Goal: Information Seeking & Learning: Find specific fact

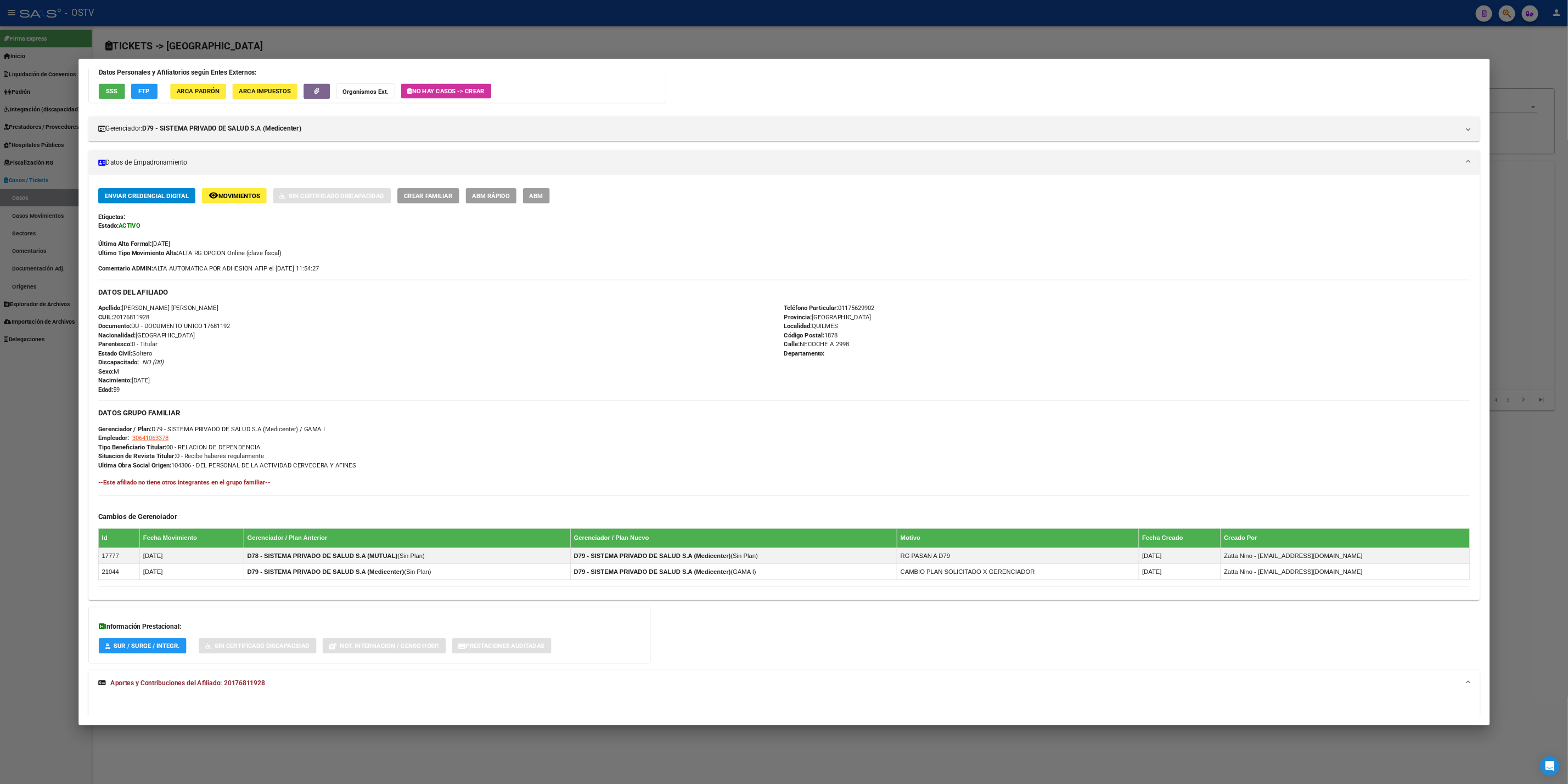
scroll to position [82, 0]
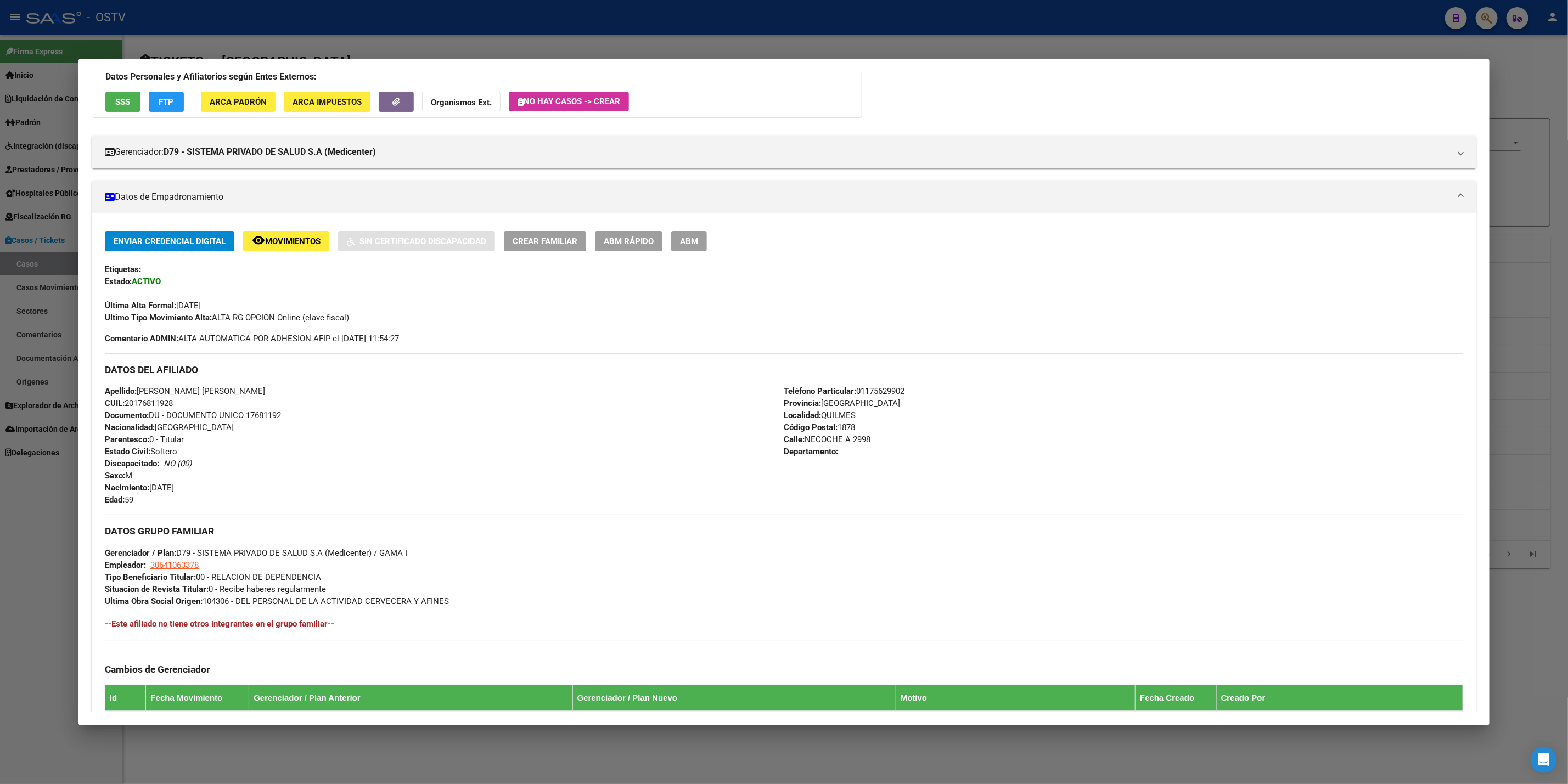
click at [1525, 50] on div at bounding box center [784, 392] width 1568 height 784
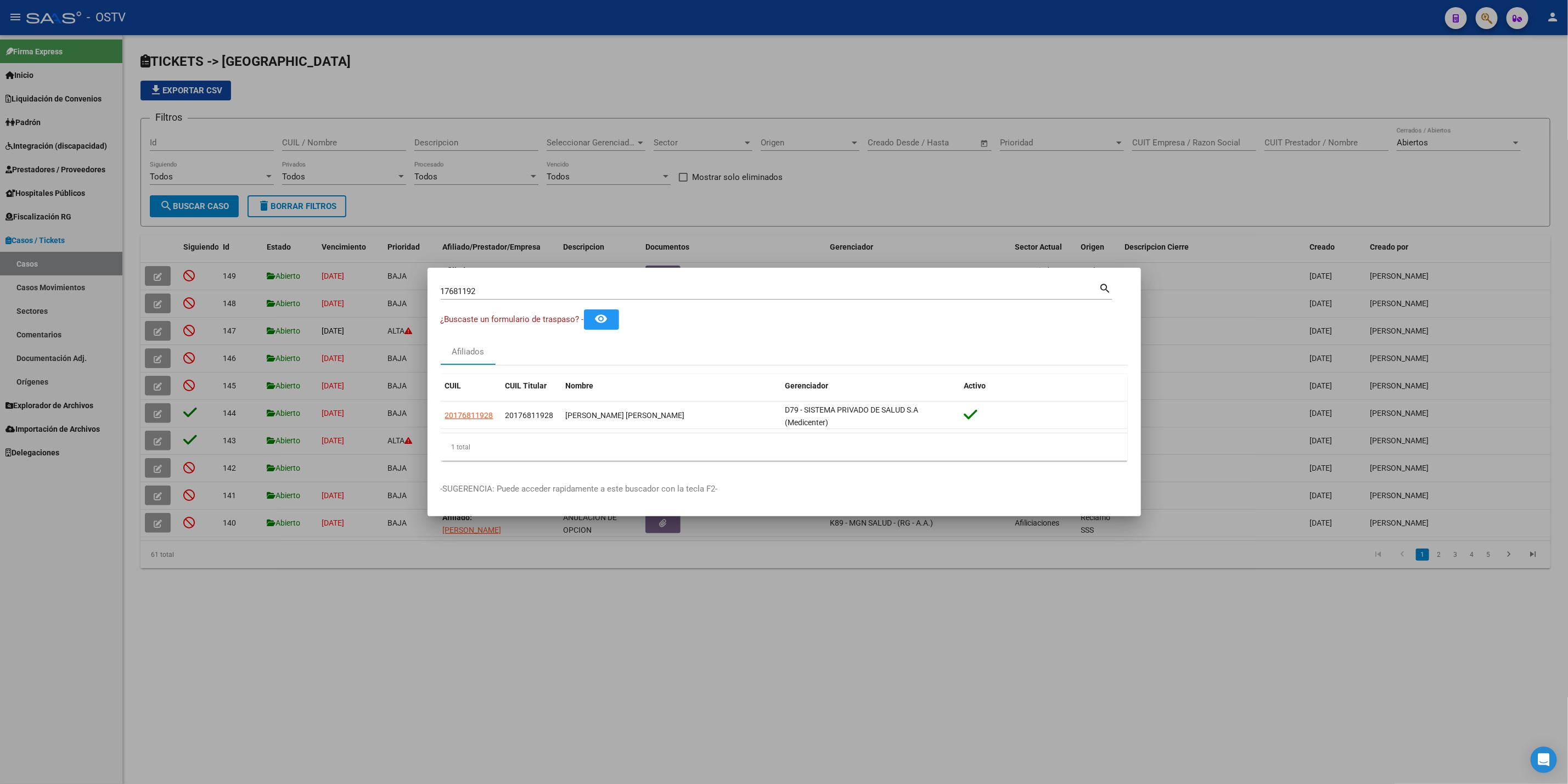
click at [1044, 78] on div at bounding box center [784, 392] width 1568 height 784
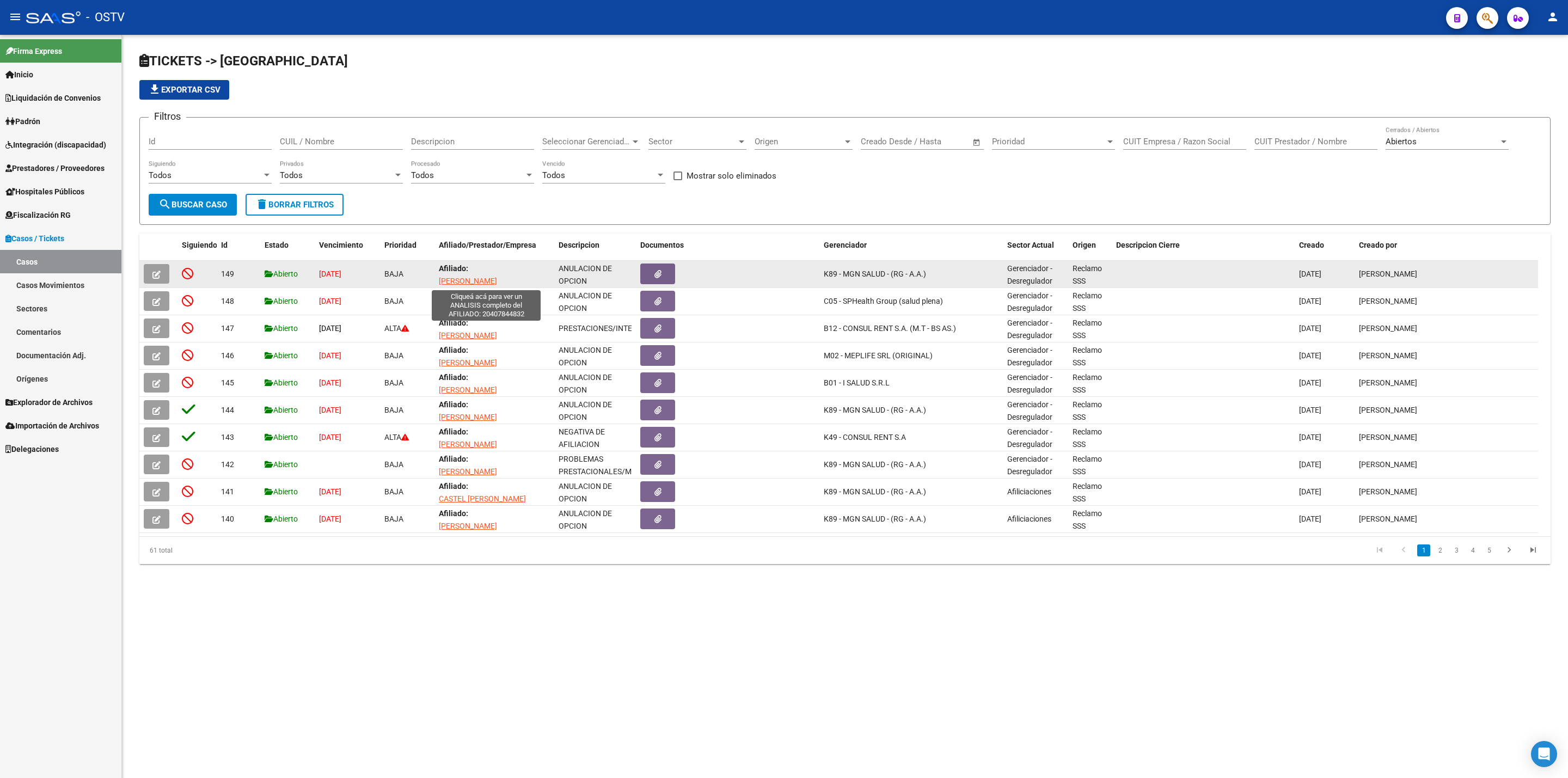
click at [456, 284] on span "[PERSON_NAME] [PERSON_NAME]" at bounding box center [468, 287] width 58 height 21
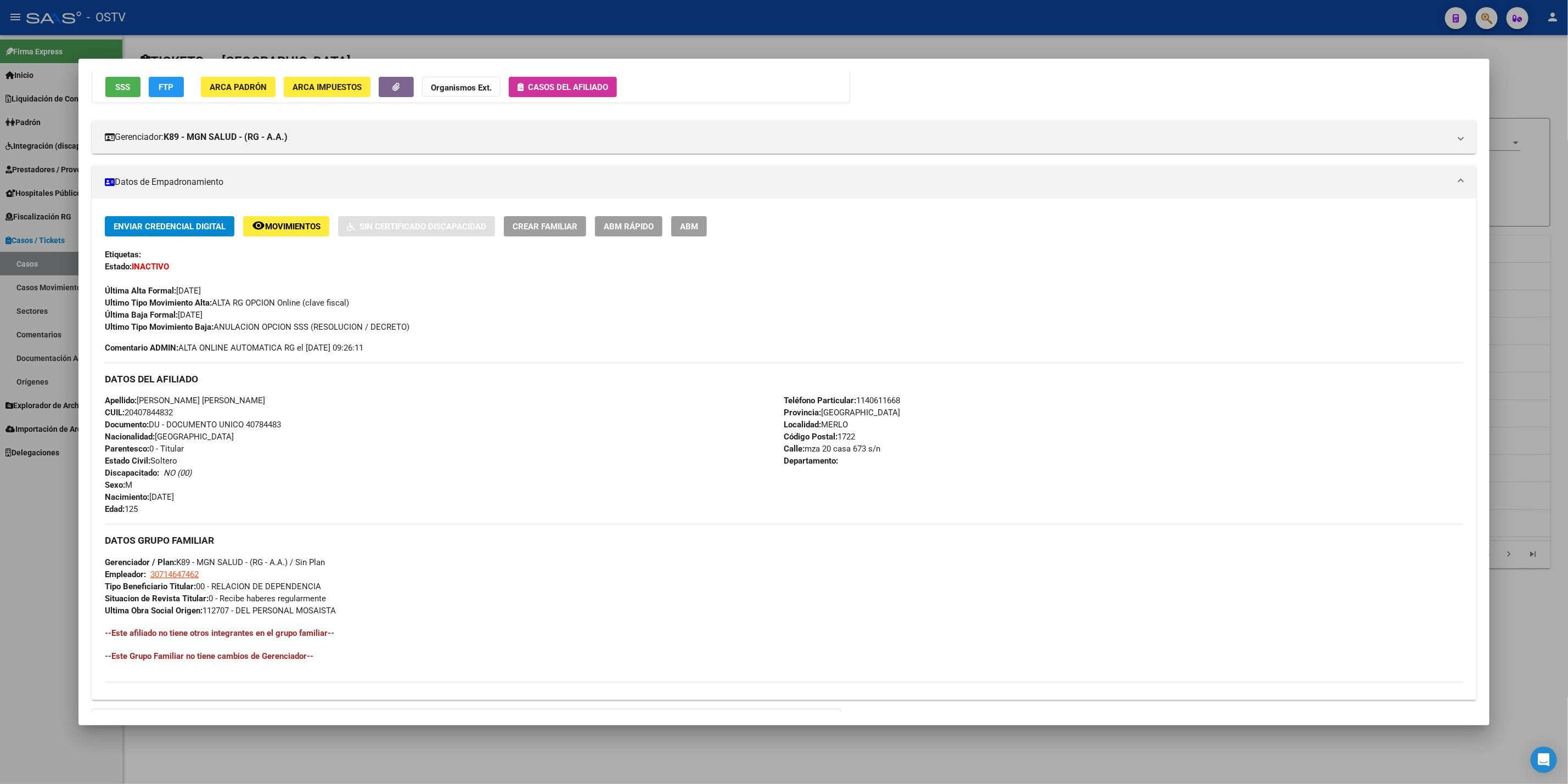
scroll to position [230, 0]
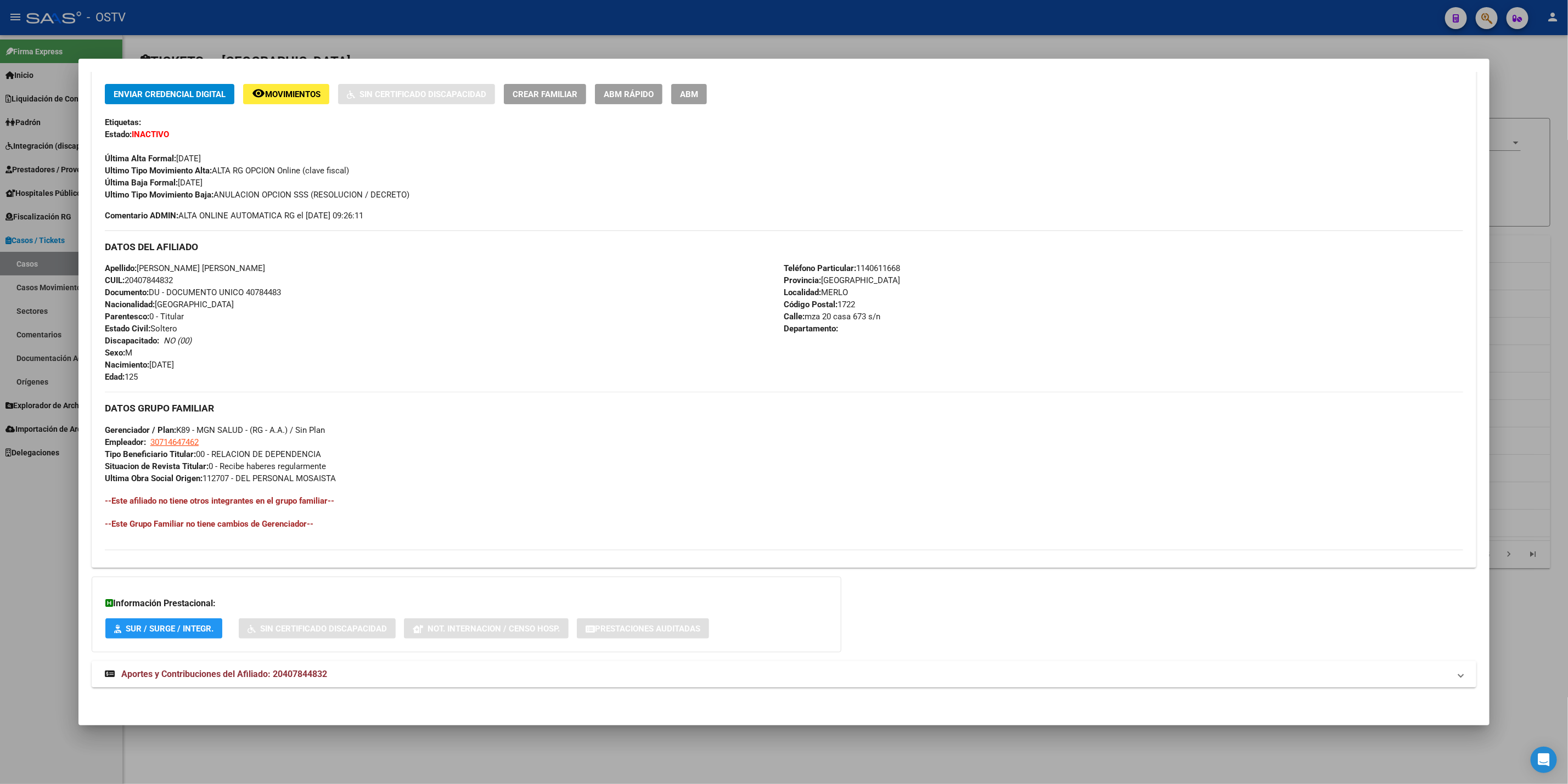
click at [367, 671] on mat-panel-title "Aportes y Contribuciones del Afiliado: 20407844832" at bounding box center [777, 674] width 1345 height 13
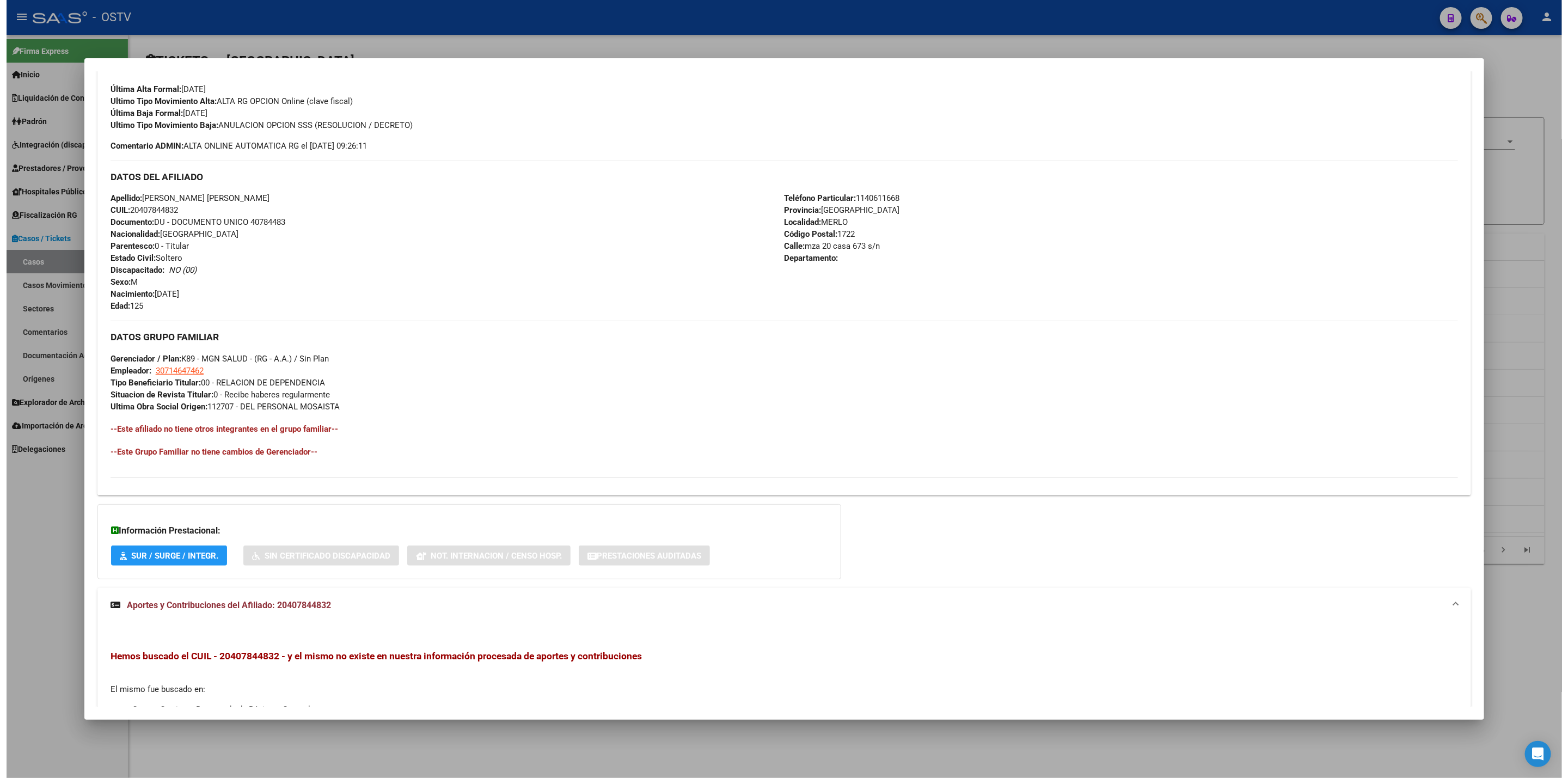
scroll to position [452, 0]
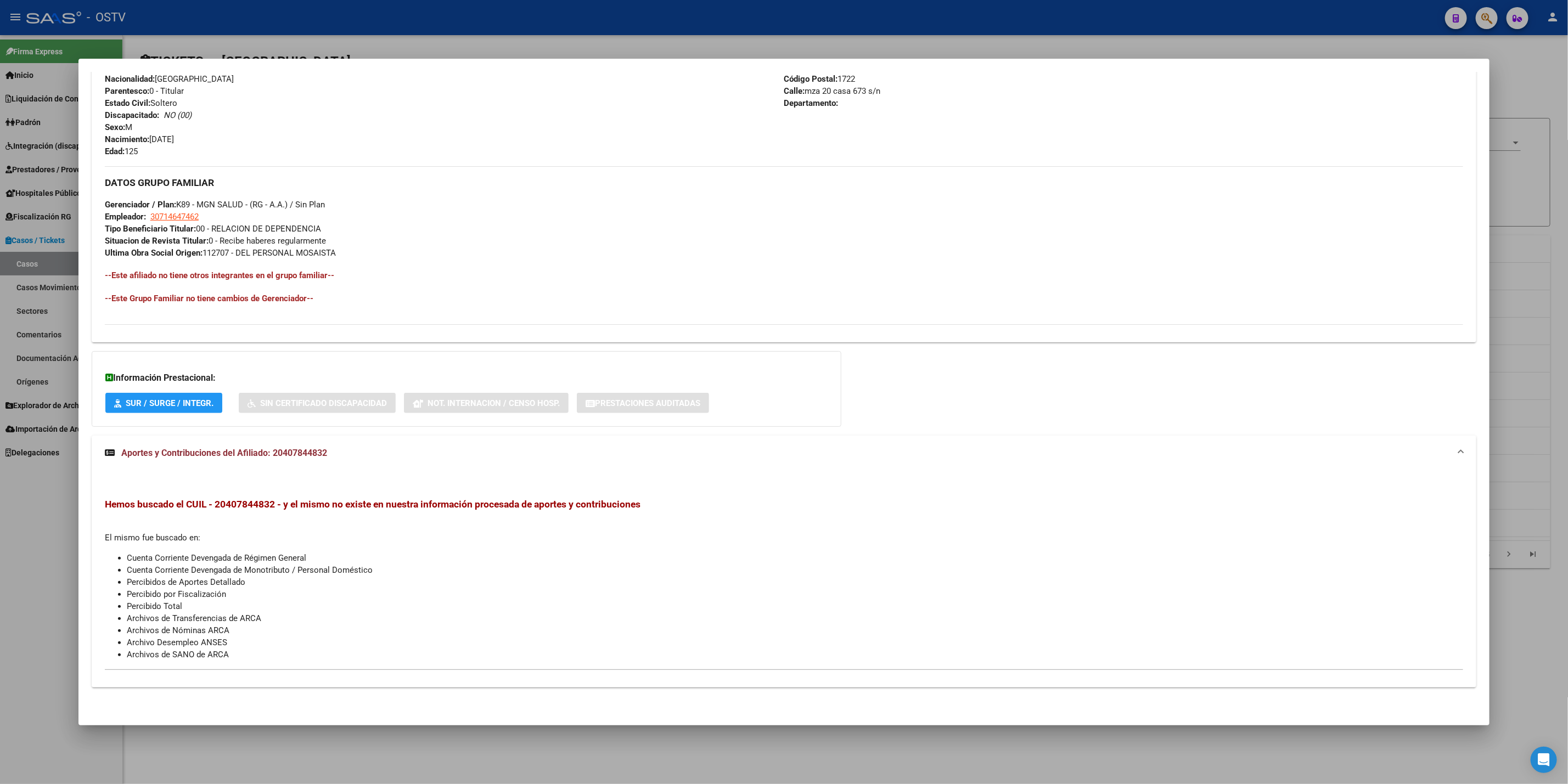
click at [0, 574] on div at bounding box center [784, 392] width 1568 height 784
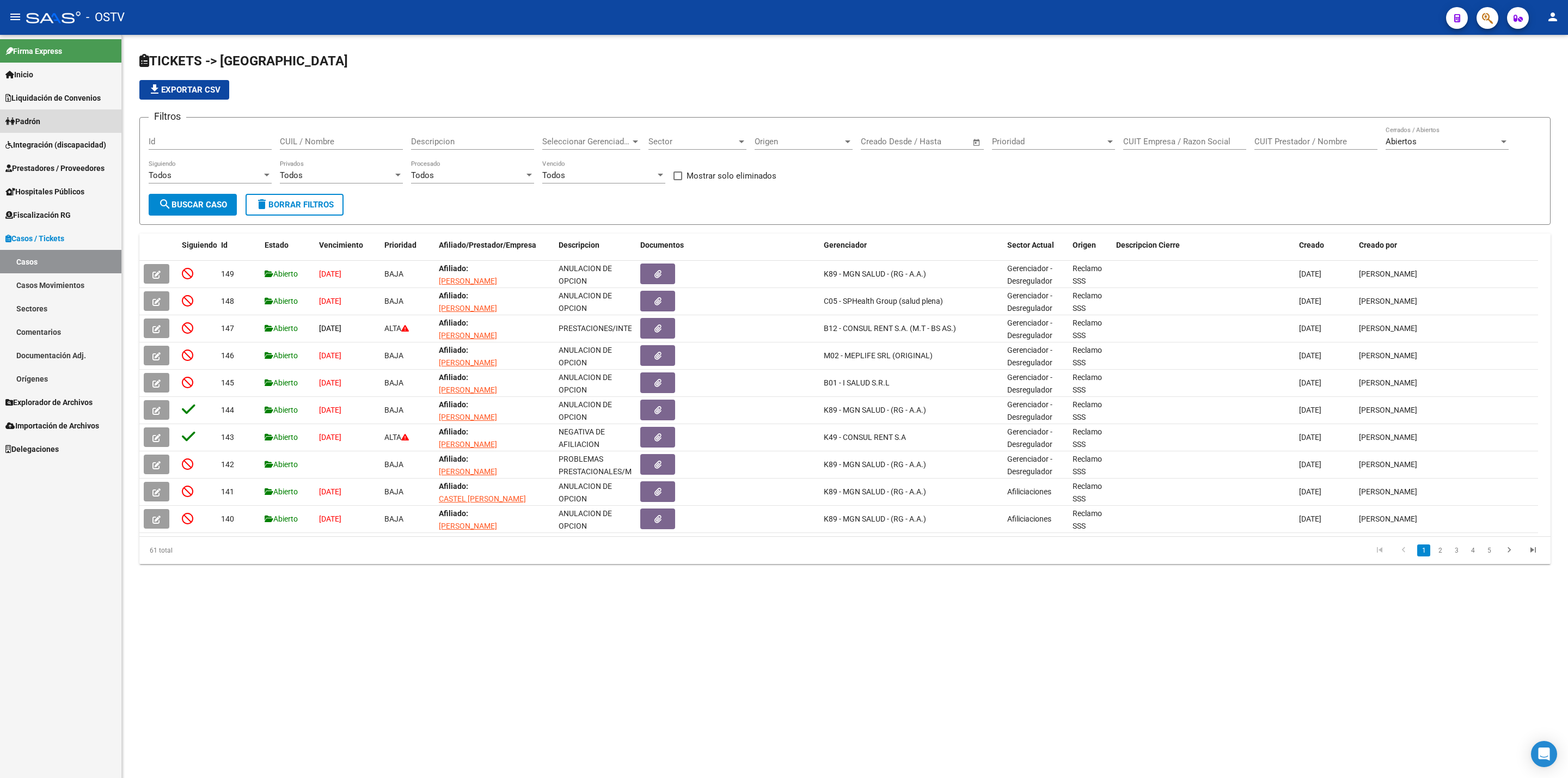
drag, startPoint x: 71, startPoint y: 118, endPoint x: 147, endPoint y: 128, distance: 76.7
click at [71, 119] on link "Padrón" at bounding box center [61, 121] width 121 height 23
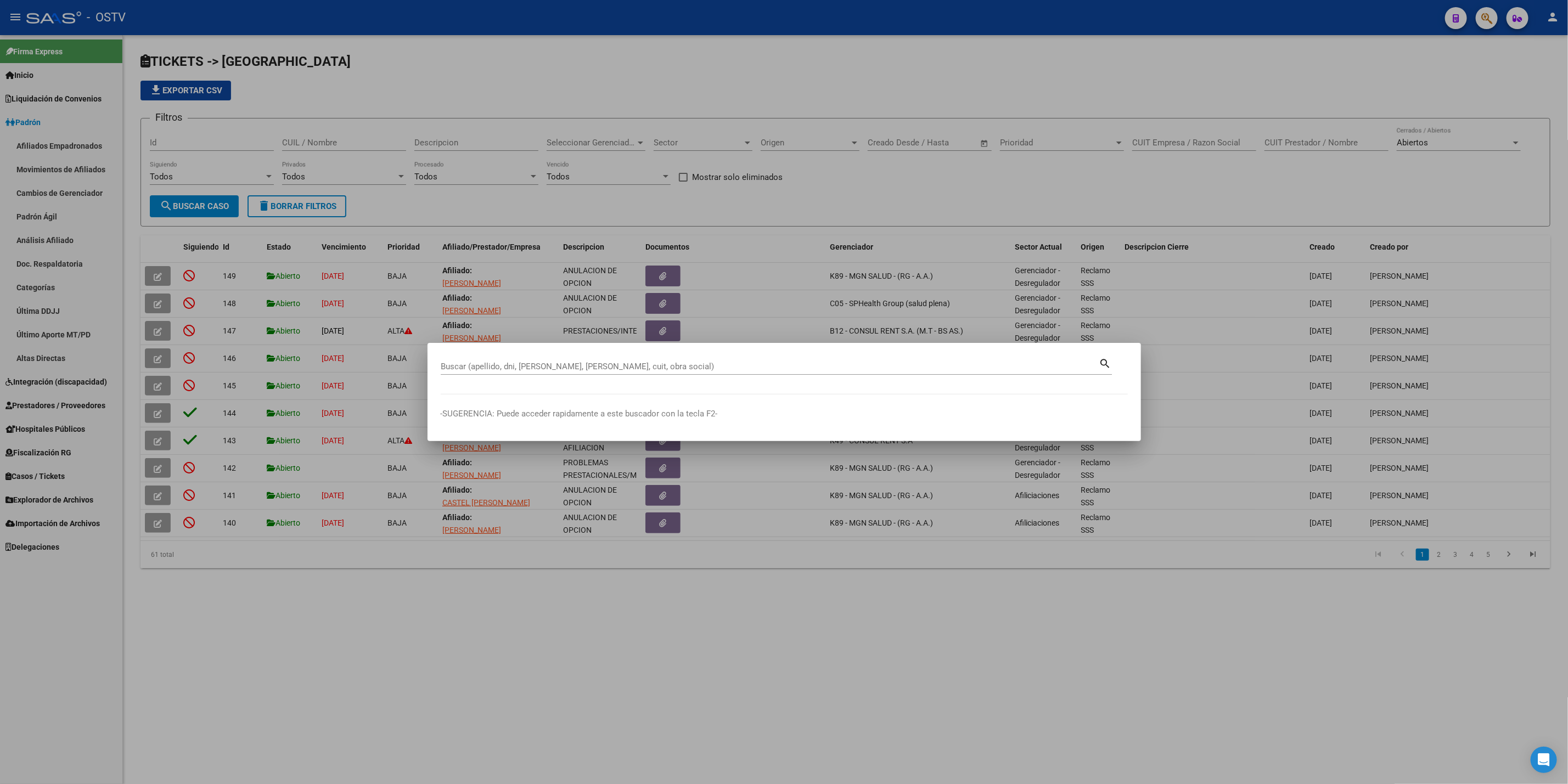
click at [363, 79] on div at bounding box center [784, 392] width 1568 height 784
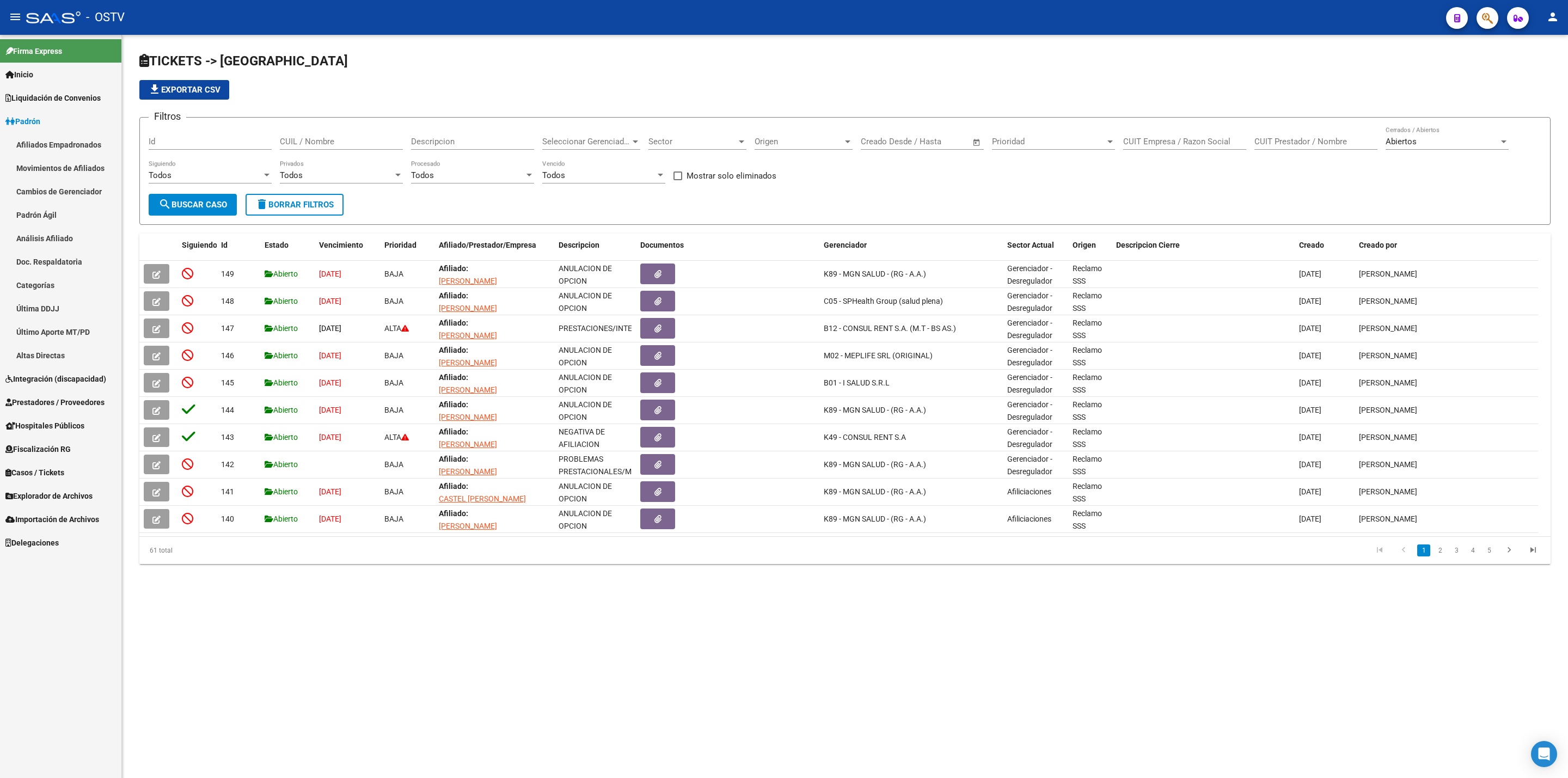
click at [78, 155] on link "Afiliados Empadronados" at bounding box center [61, 144] width 121 height 23
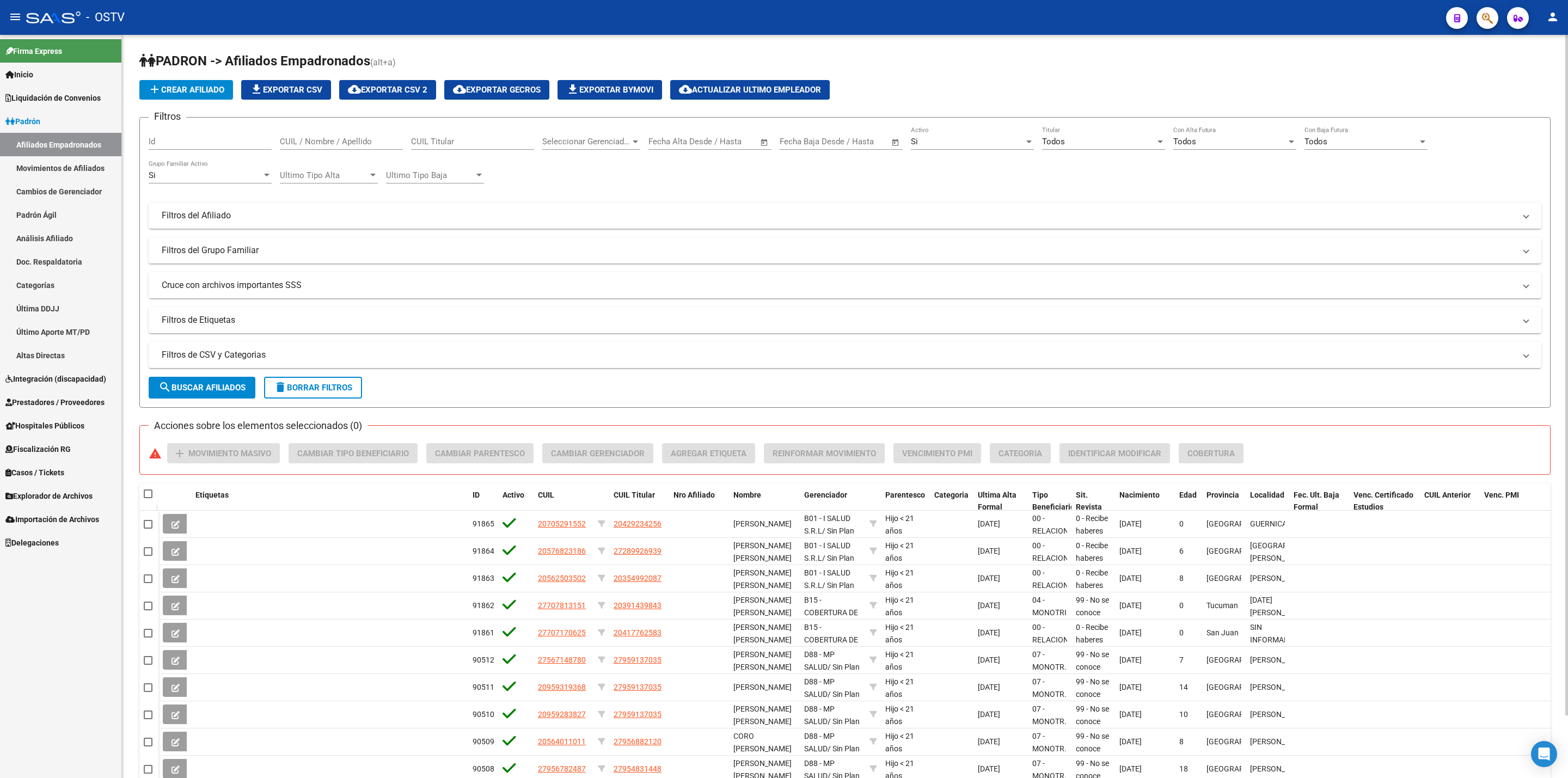
click at [595, 142] on span "Seleccionar Gerenciador" at bounding box center [586, 142] width 88 height 10
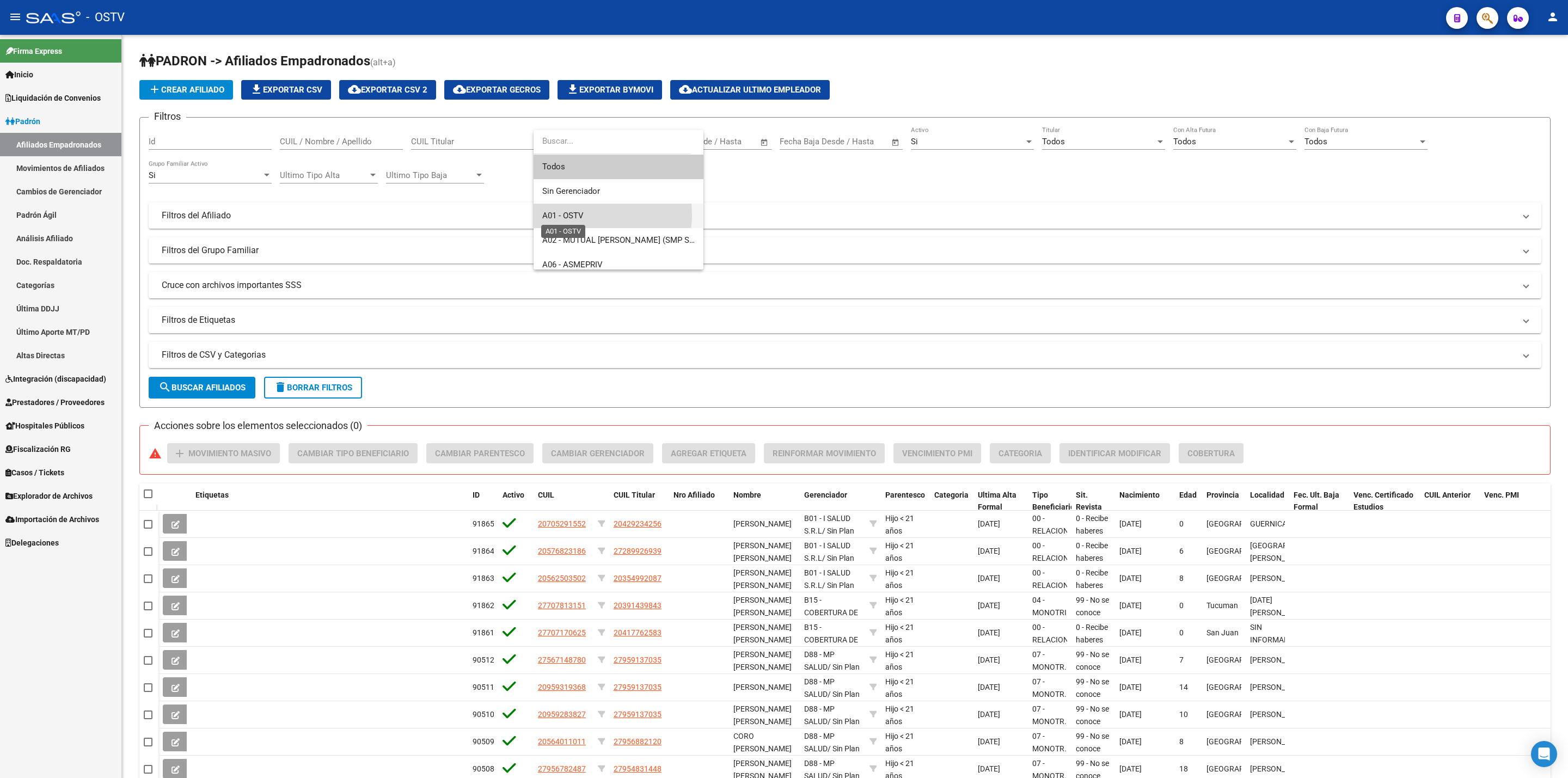
click at [574, 214] on span "A01 - OSTV" at bounding box center [563, 216] width 42 height 10
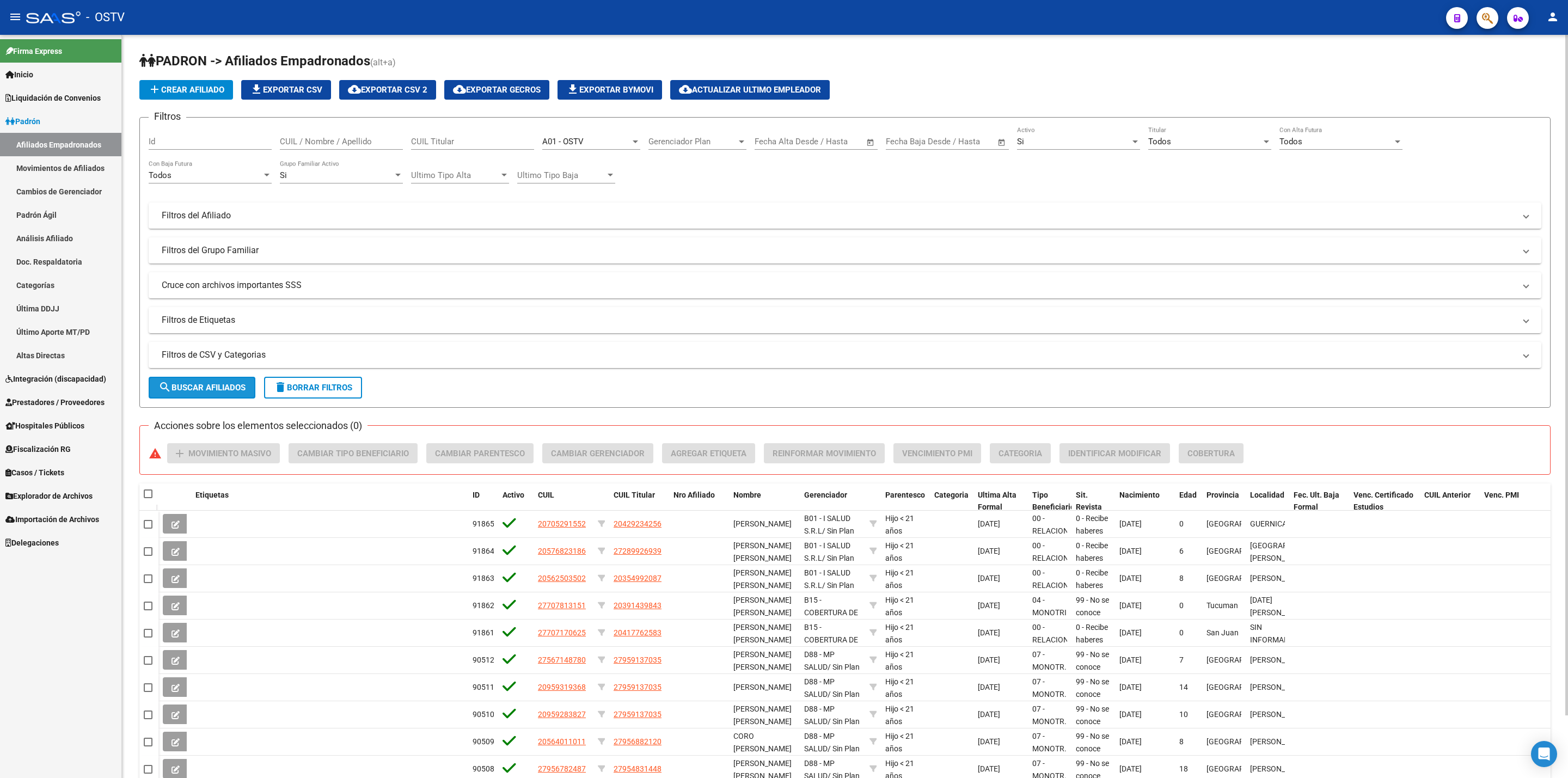
click at [219, 384] on span "search Buscar Afiliados" at bounding box center [202, 388] width 87 height 10
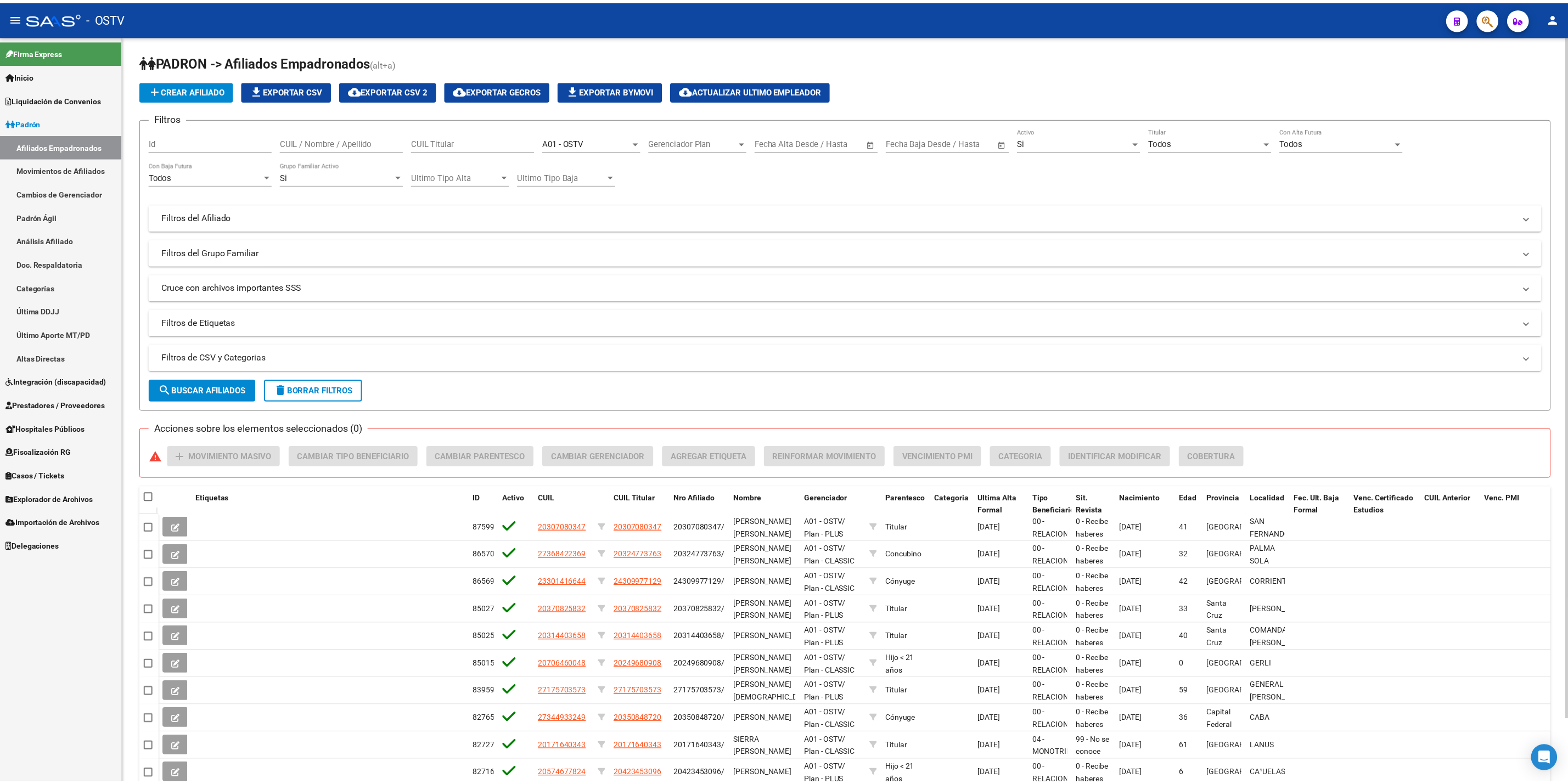
scroll to position [68, 0]
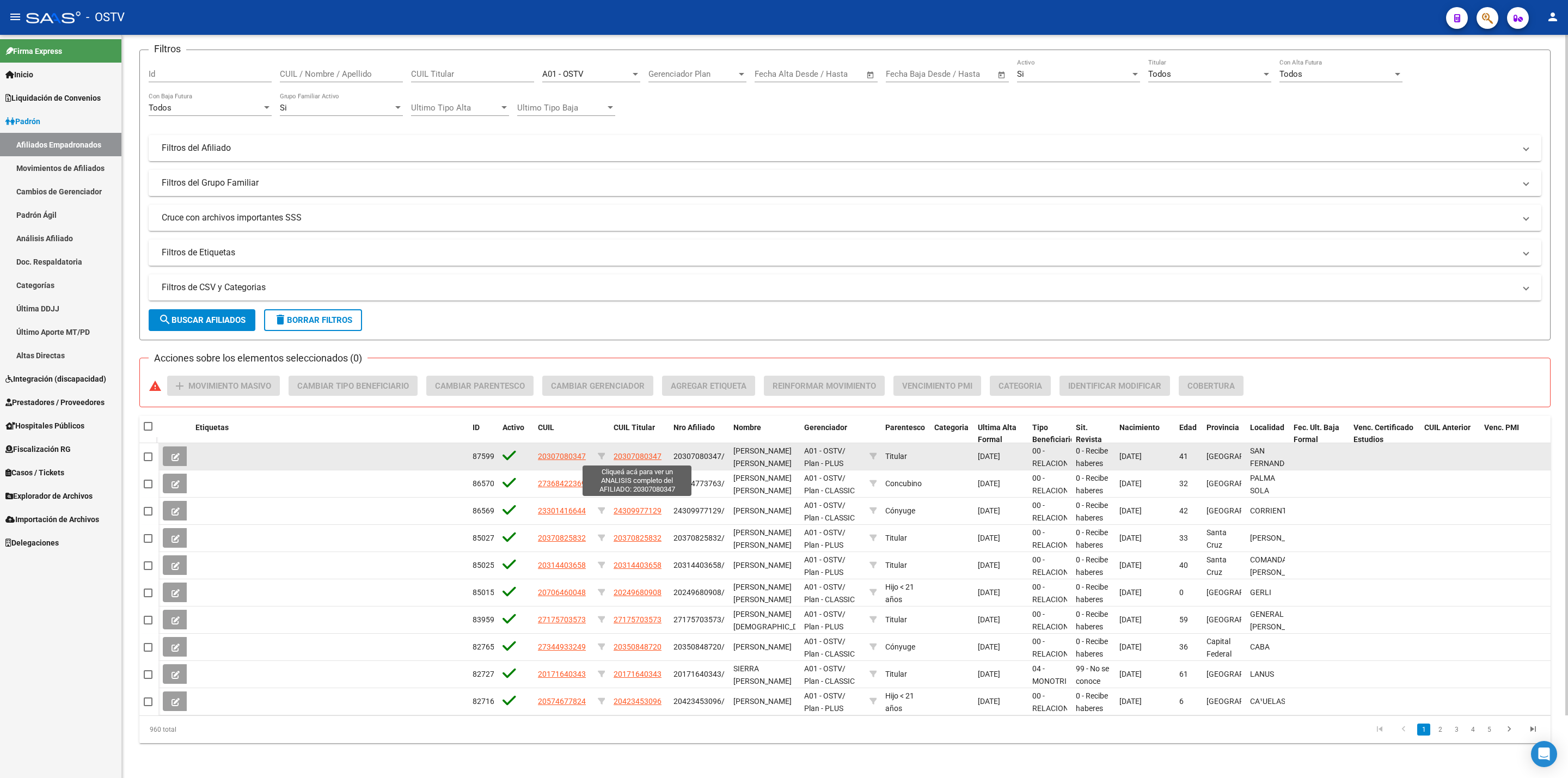
click at [637, 459] on span "20307080347" at bounding box center [638, 456] width 48 height 9
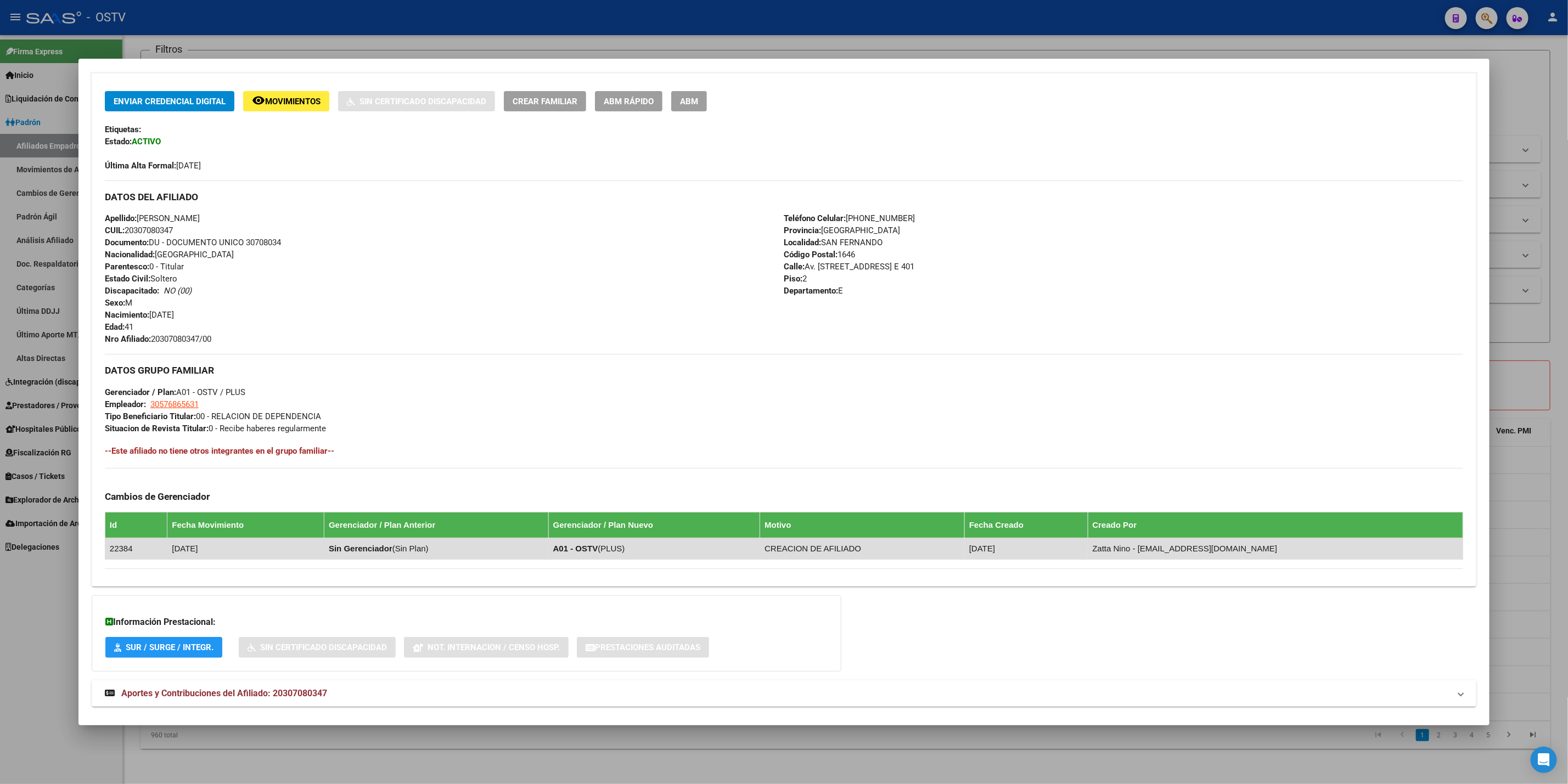
scroll to position [242, 0]
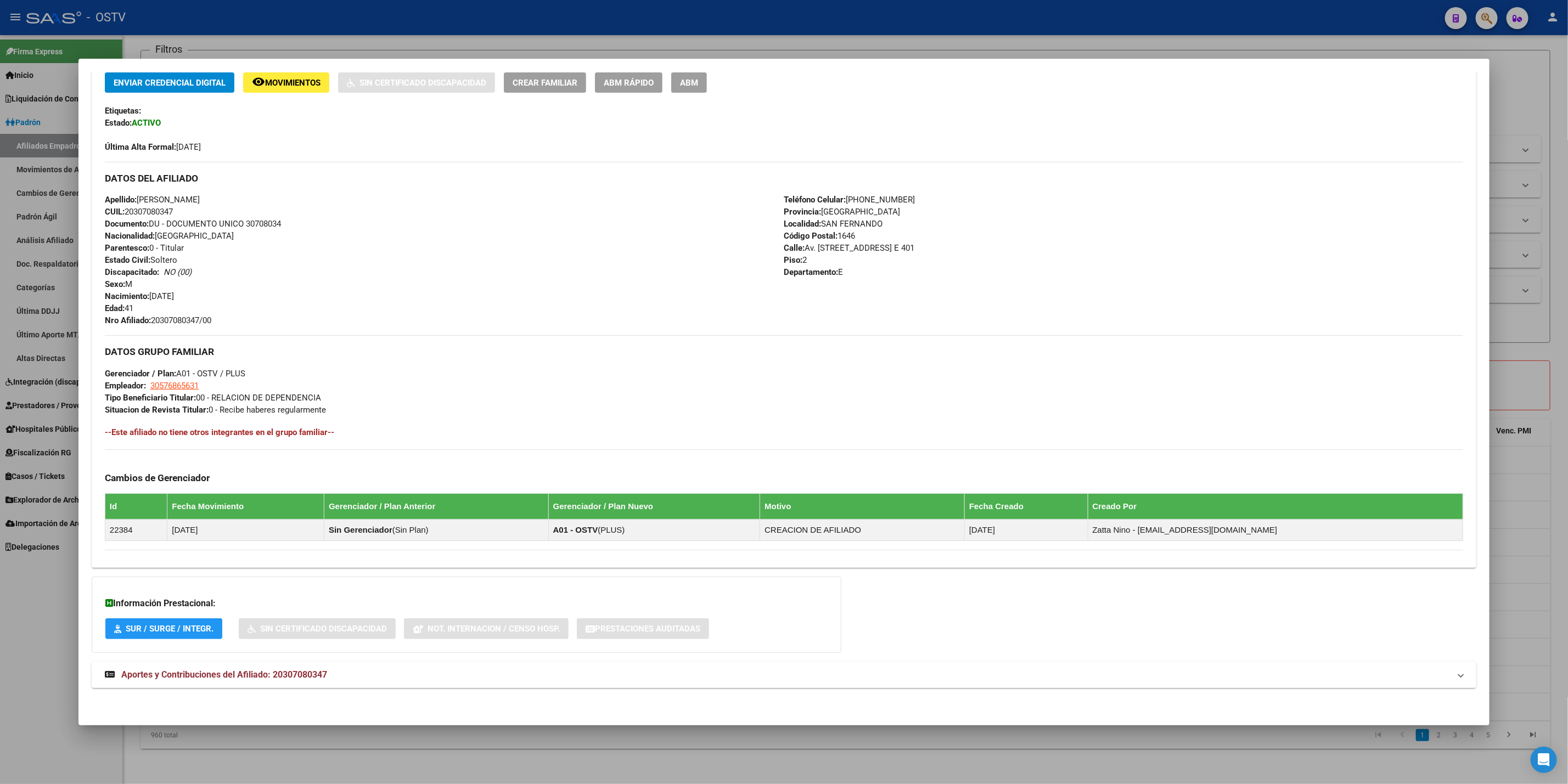
click at [454, 675] on mat-panel-title "Aportes y Contribuciones del Afiliado: 20307080347" at bounding box center [777, 675] width 1345 height 13
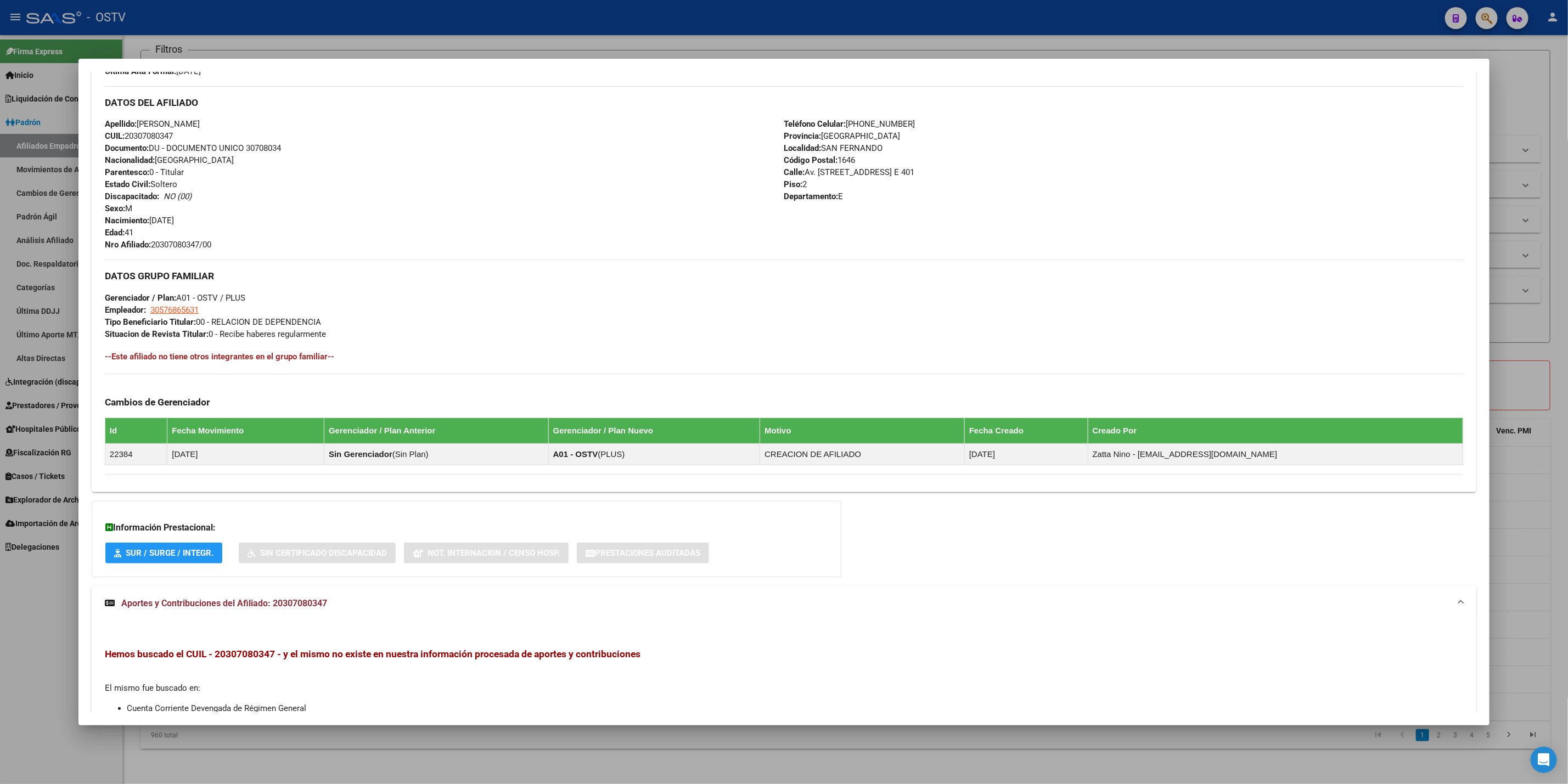
scroll to position [468, 0]
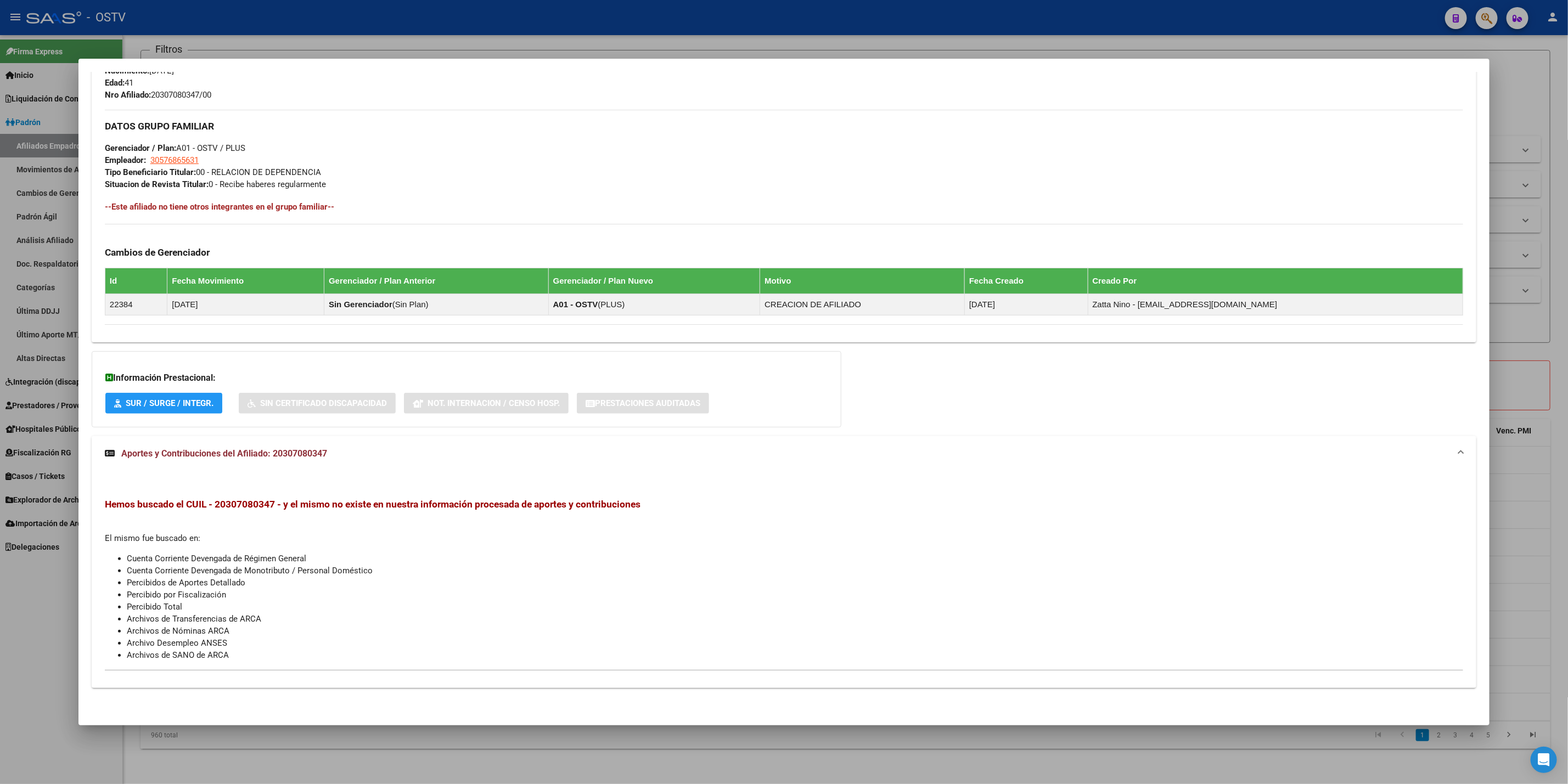
click at [0, 568] on div at bounding box center [784, 392] width 1568 height 784
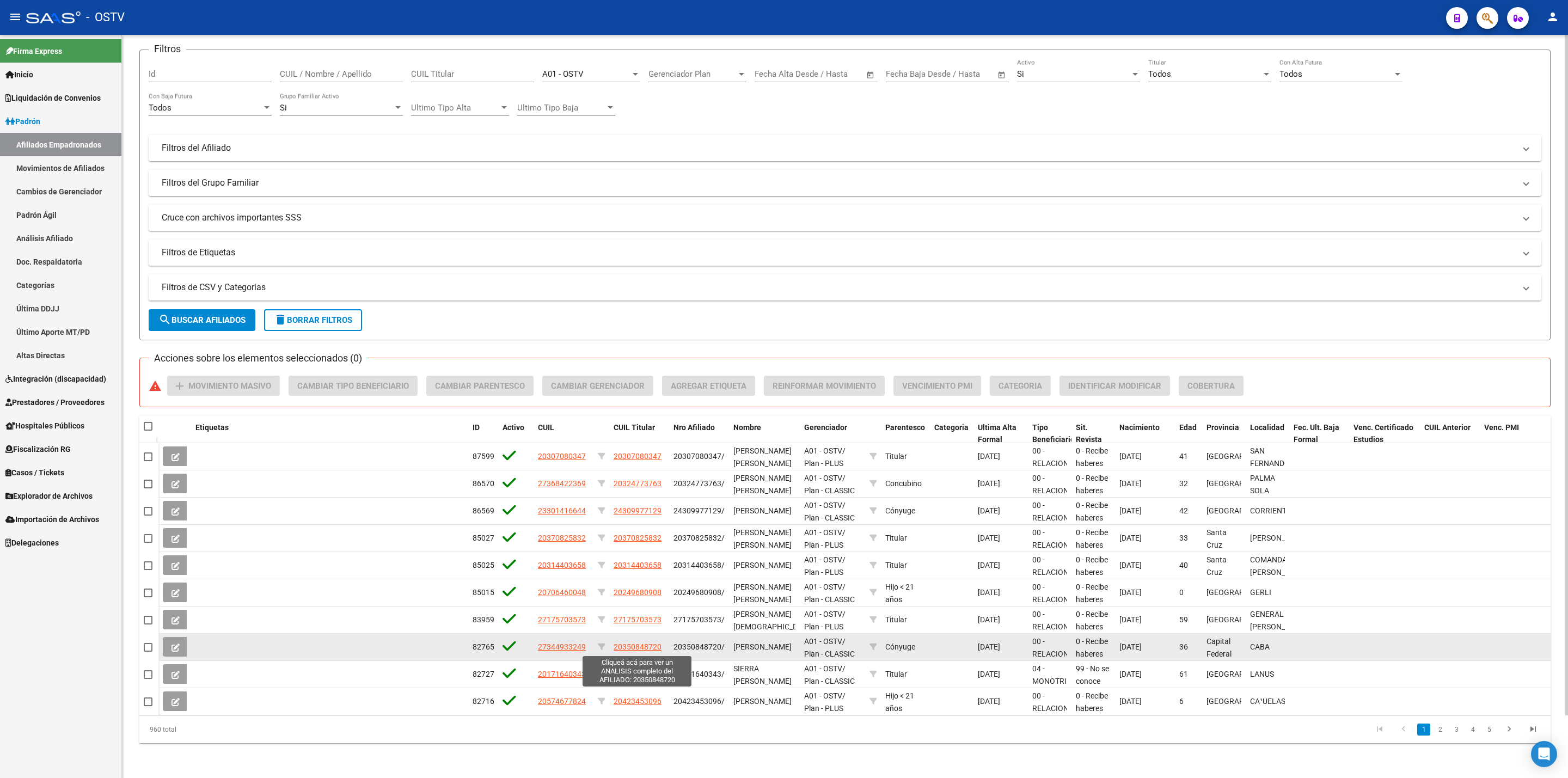
click at [639, 644] on span "20350848720" at bounding box center [638, 647] width 48 height 9
type textarea "20350848720"
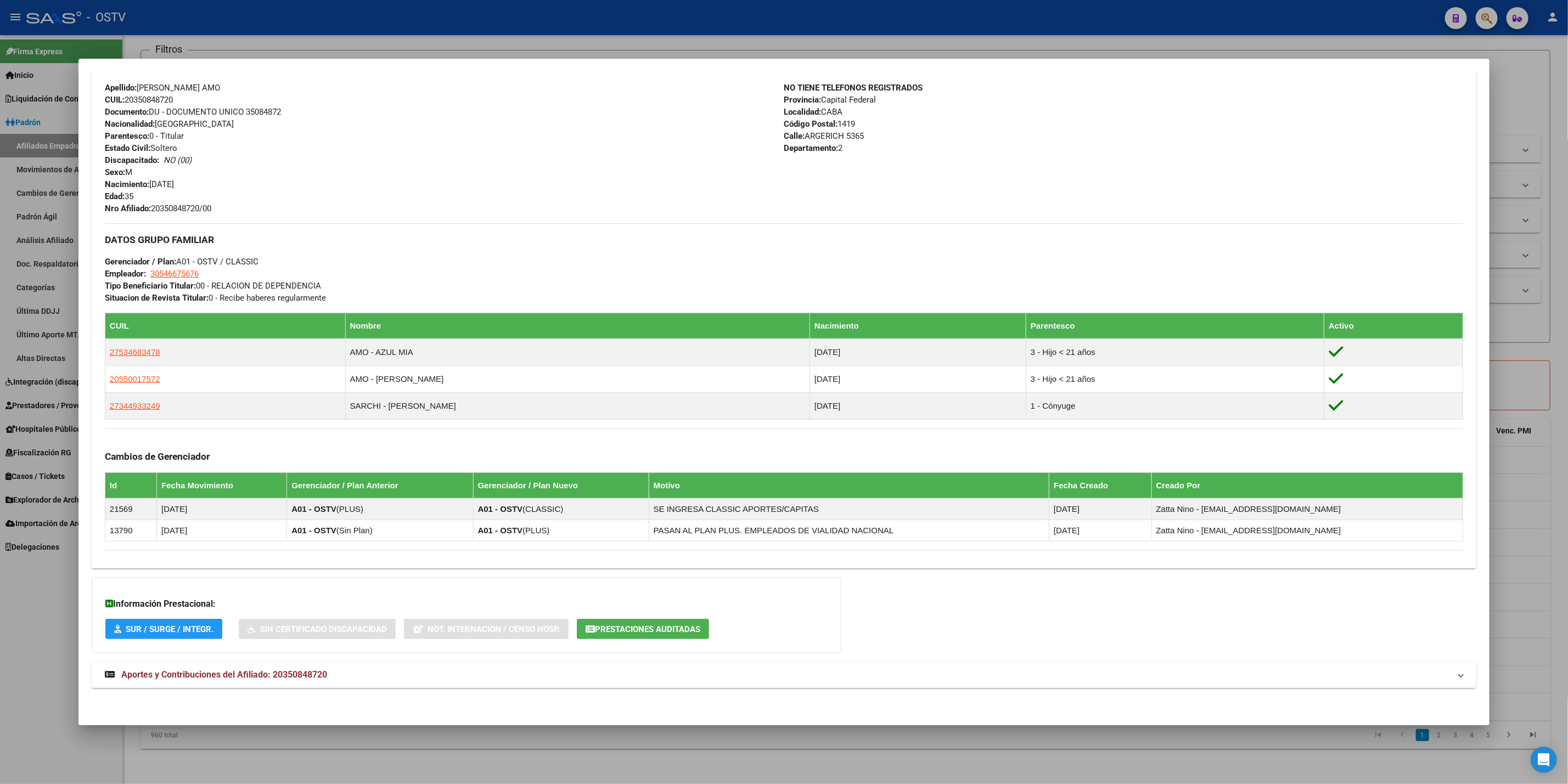
click at [303, 670] on span "Aportes y Contribuciones del Afiliado: 20350848720" at bounding box center [225, 675] width 206 height 10
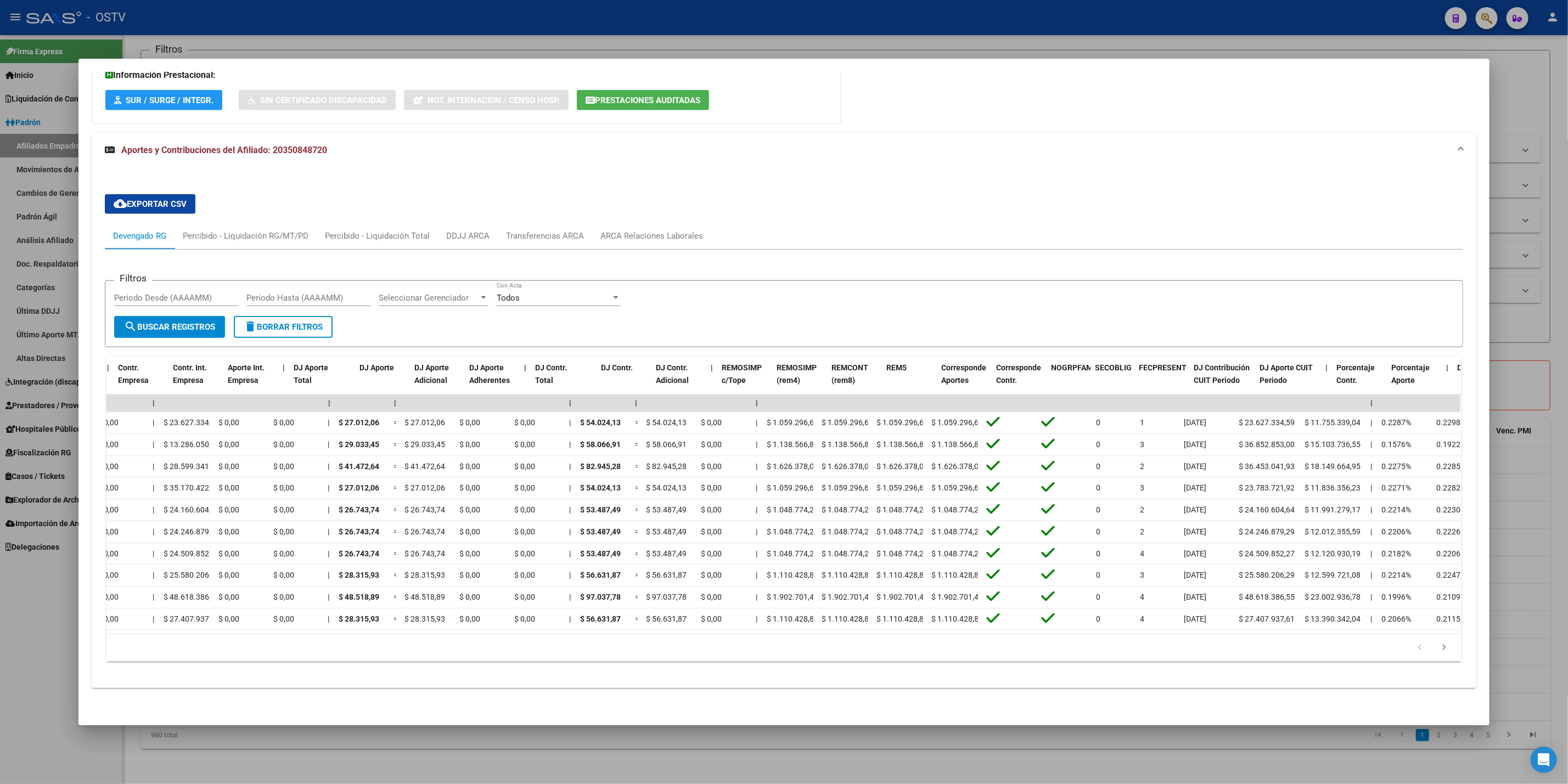
scroll to position [0, 931]
